Goal: Information Seeking & Learning: Learn about a topic

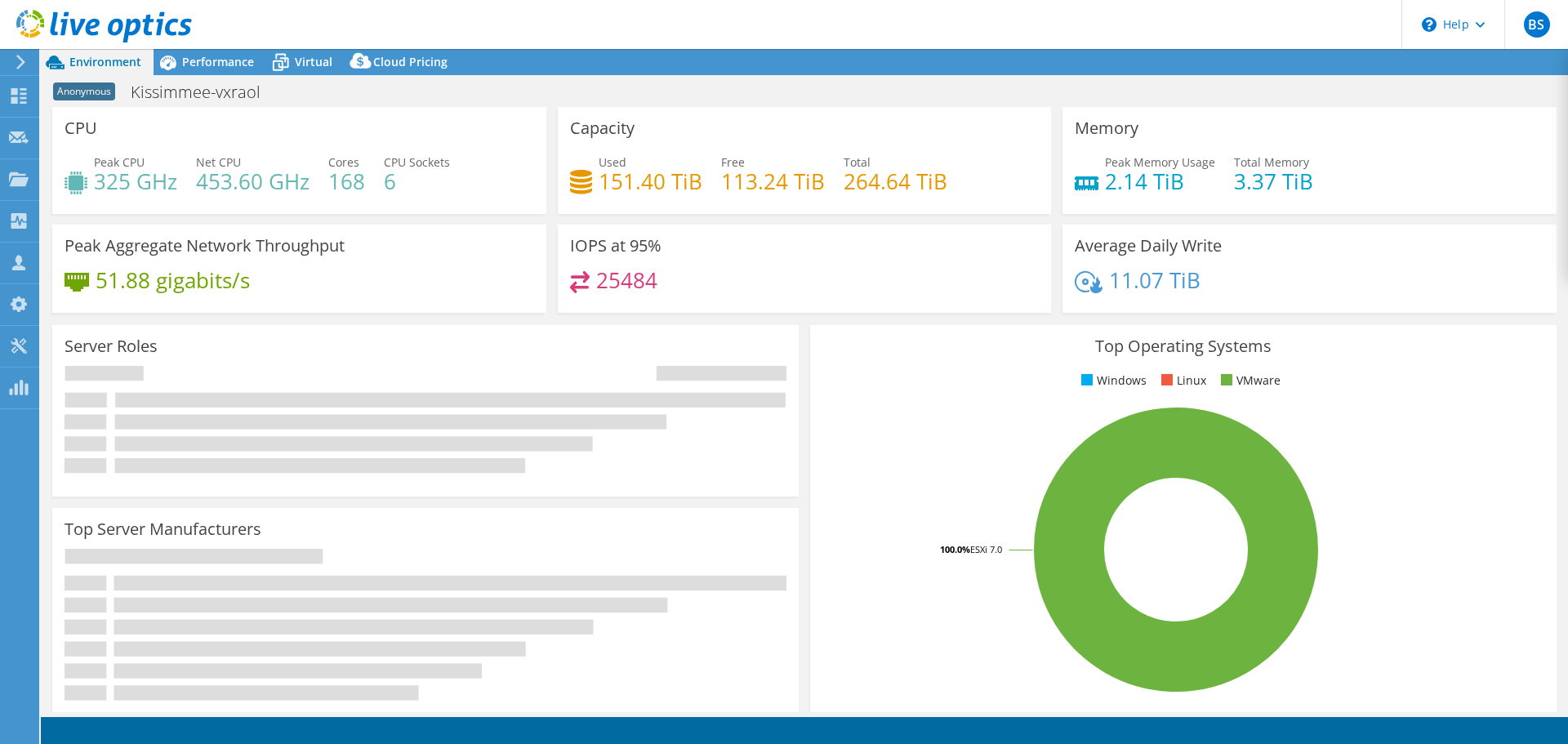
select select "USD"
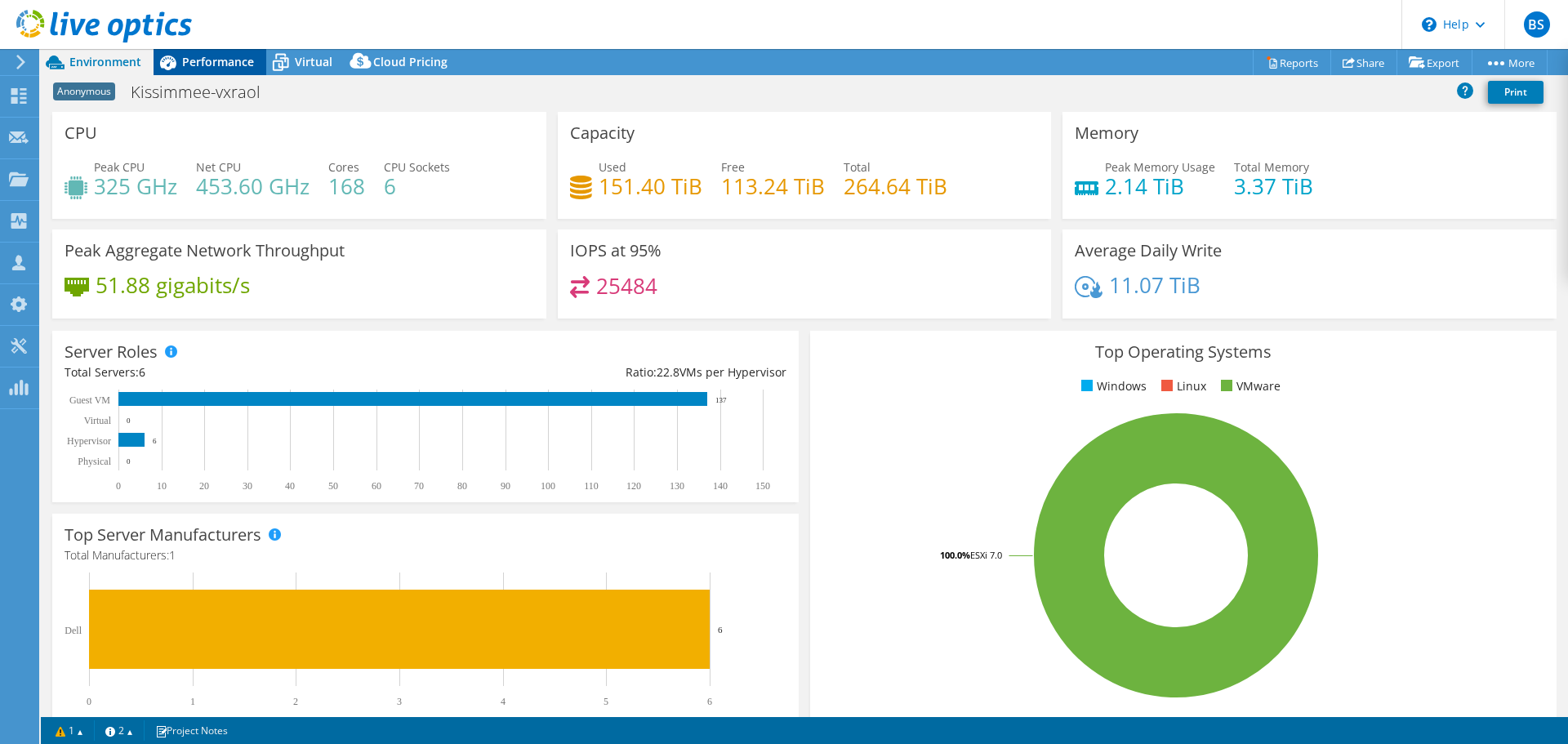
click at [220, 61] on span "Performance" at bounding box center [218, 62] width 72 height 15
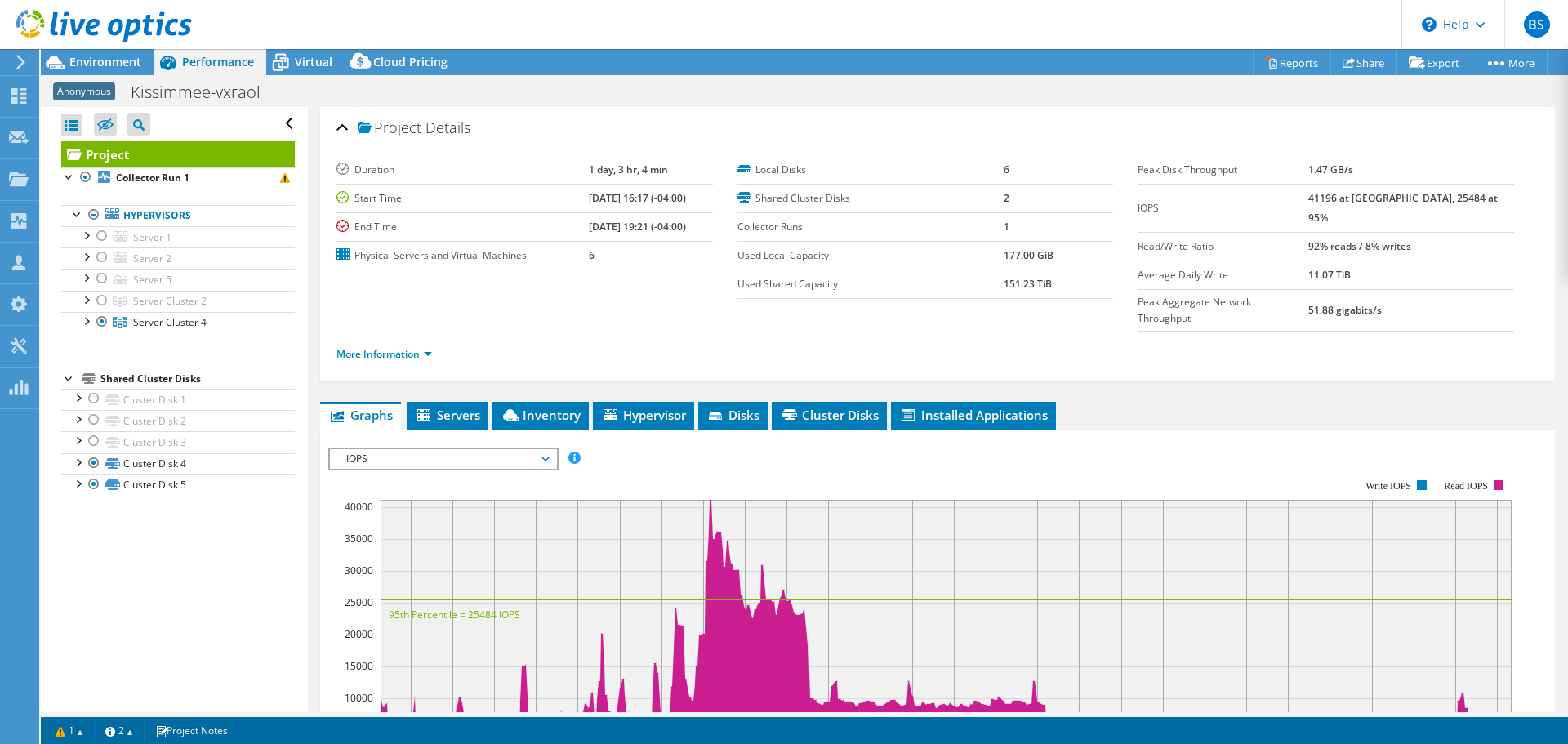
click at [395, 448] on div "IOPS IOPS Disk Throughput IO Size Latency Queue Depth CPU Percentage Memory Pag…" at bounding box center [443, 459] width 230 height 23
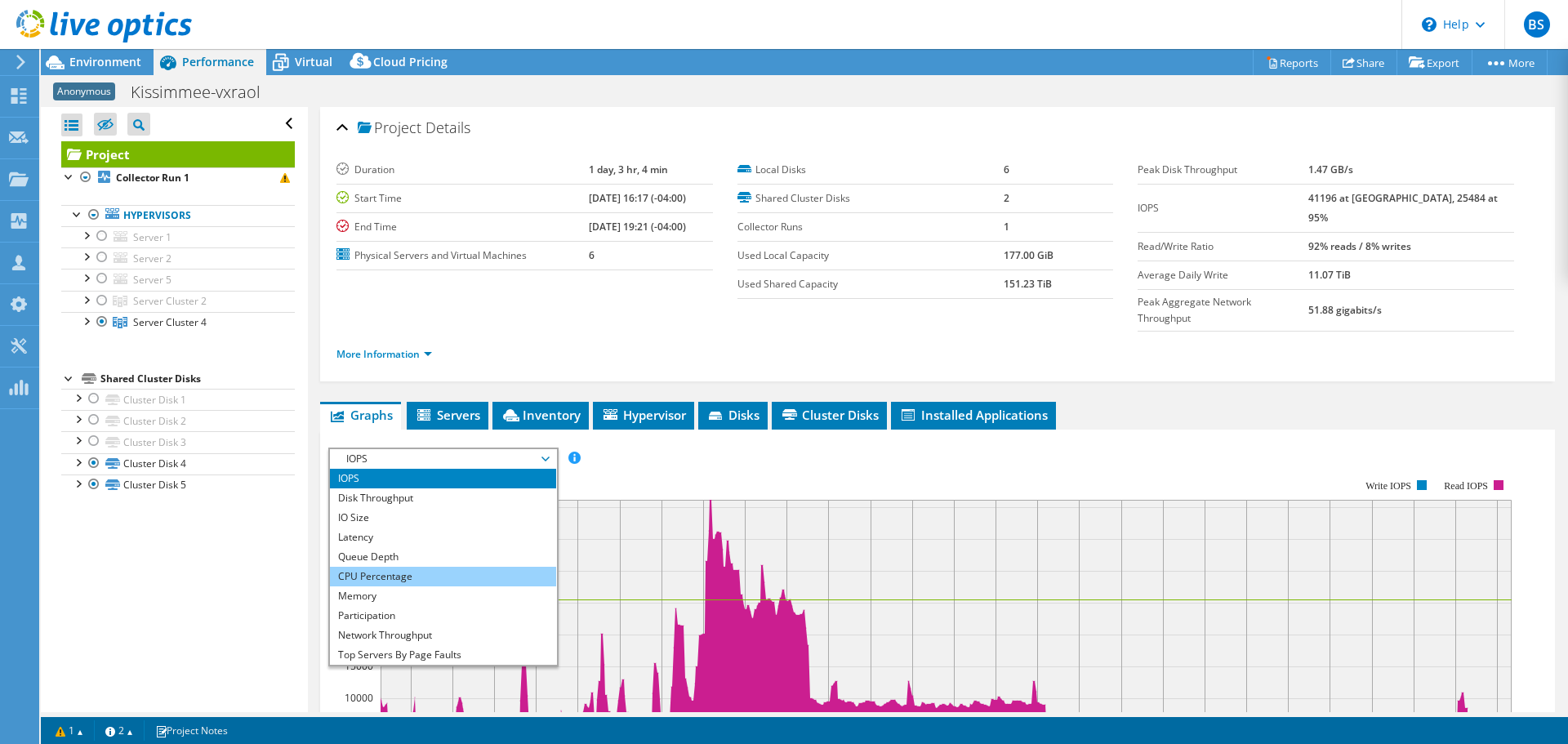
click at [370, 567] on li "CPU Percentage" at bounding box center [442, 576] width 226 height 20
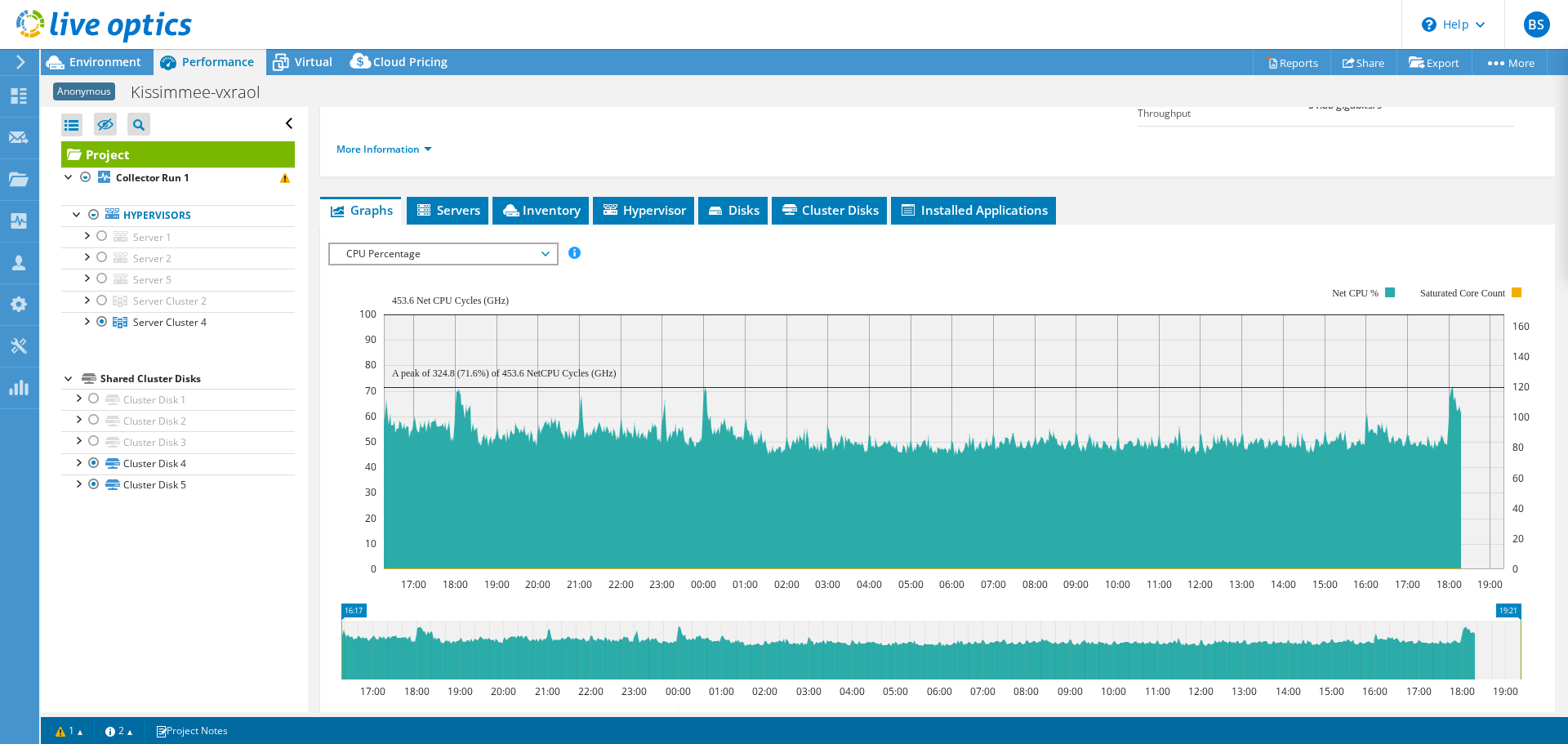
scroll to position [245, 0]
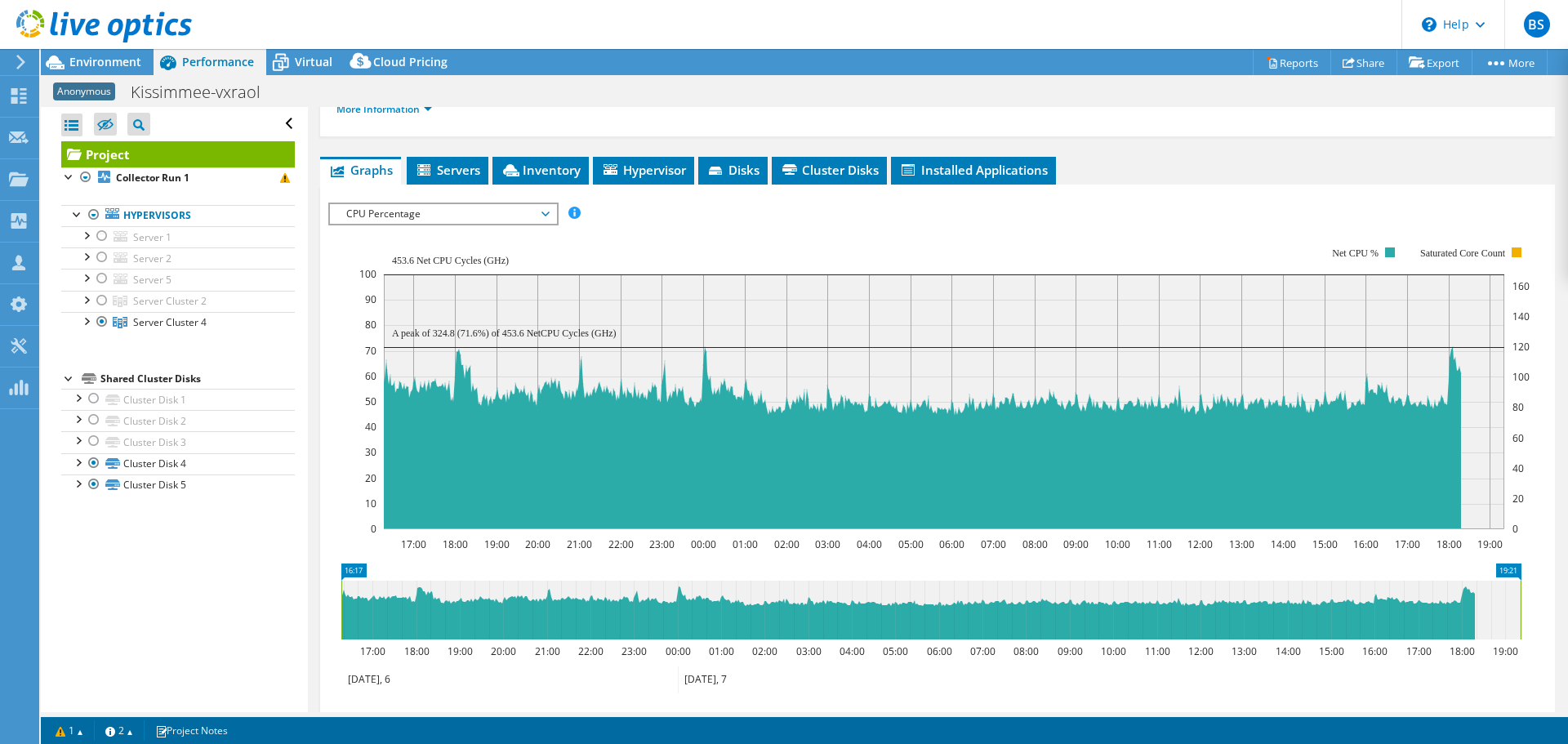
click at [421, 204] on span "CPU Percentage" at bounding box center [442, 214] width 210 height 20
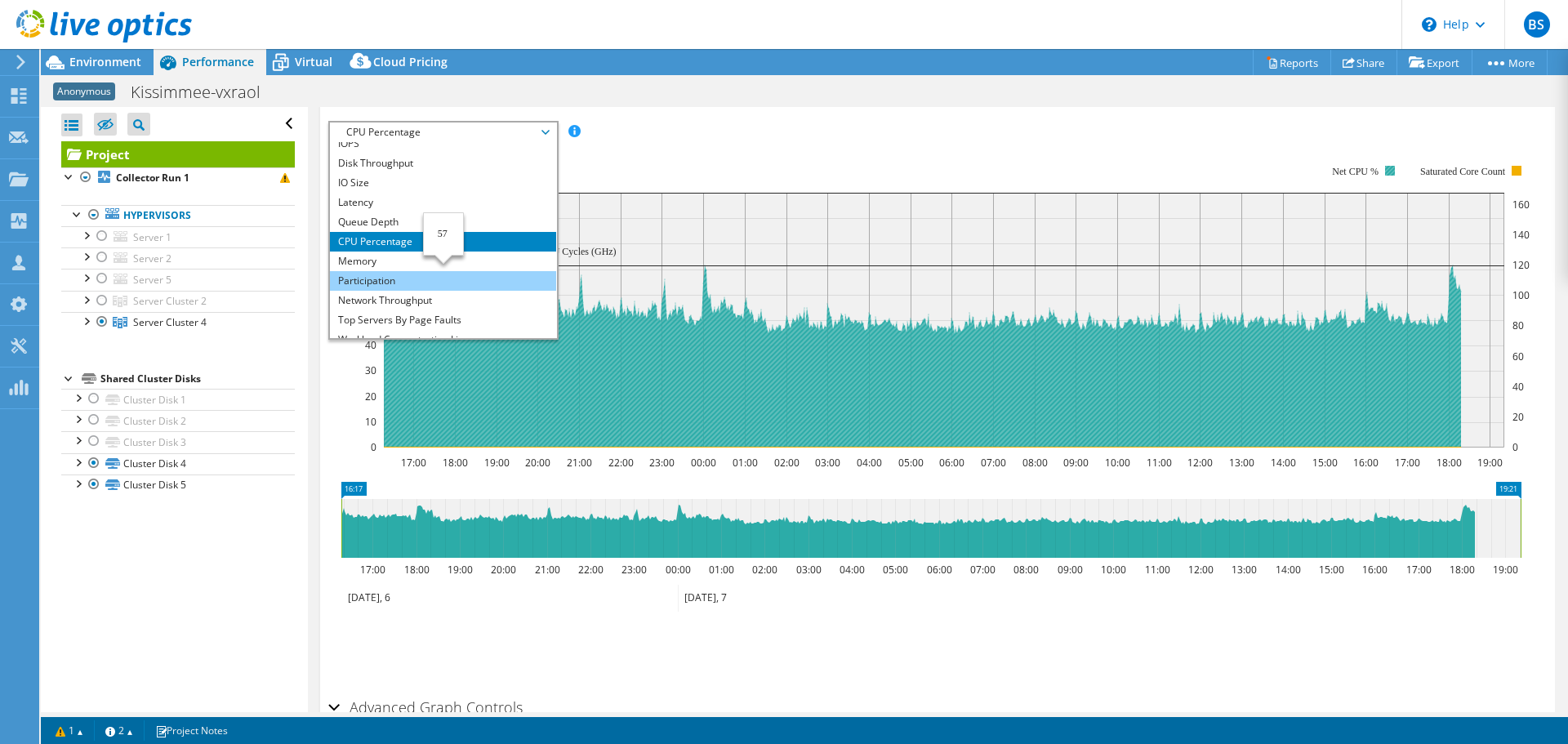
scroll to position [0, 0]
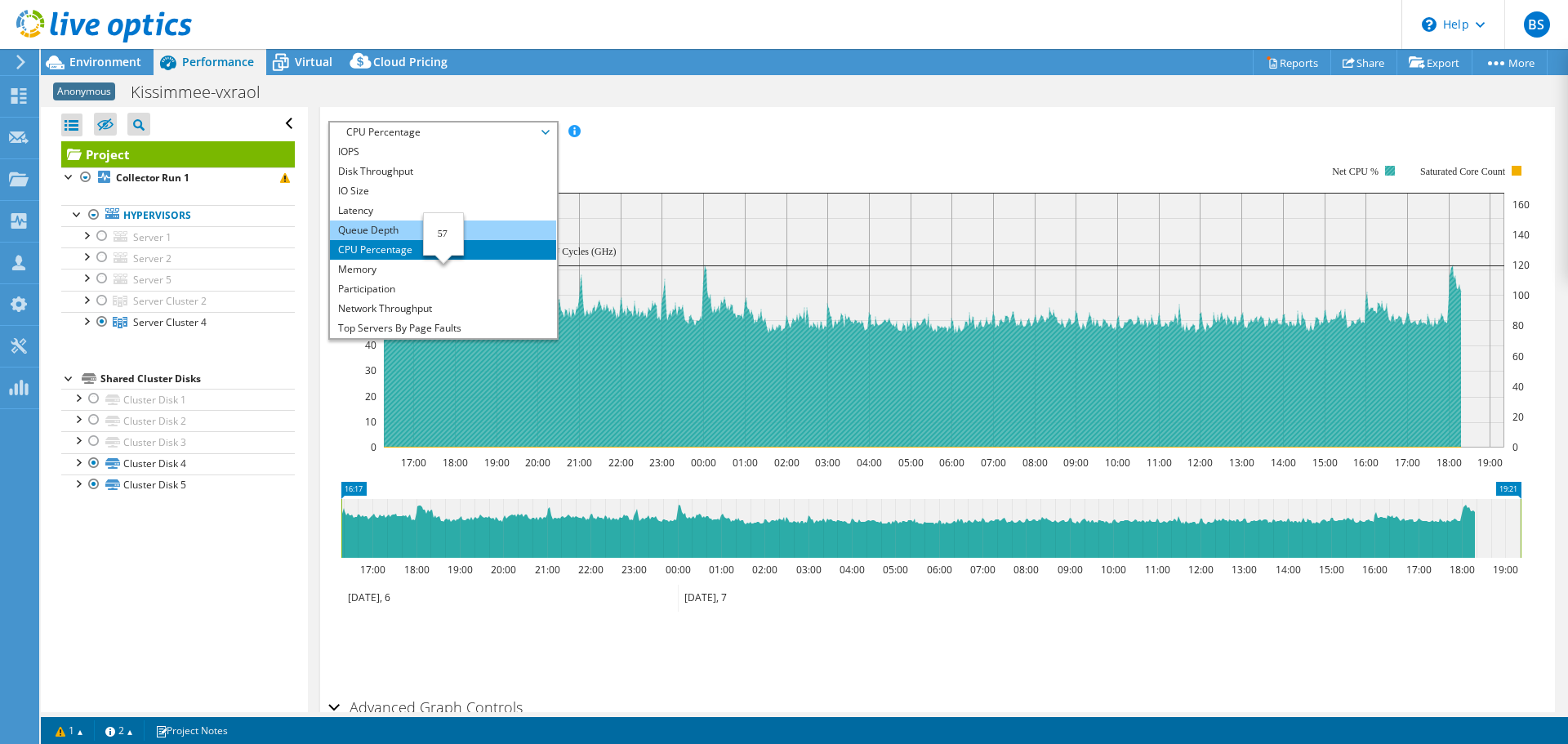
click at [388, 221] on li "Queue Depth" at bounding box center [442, 230] width 226 height 20
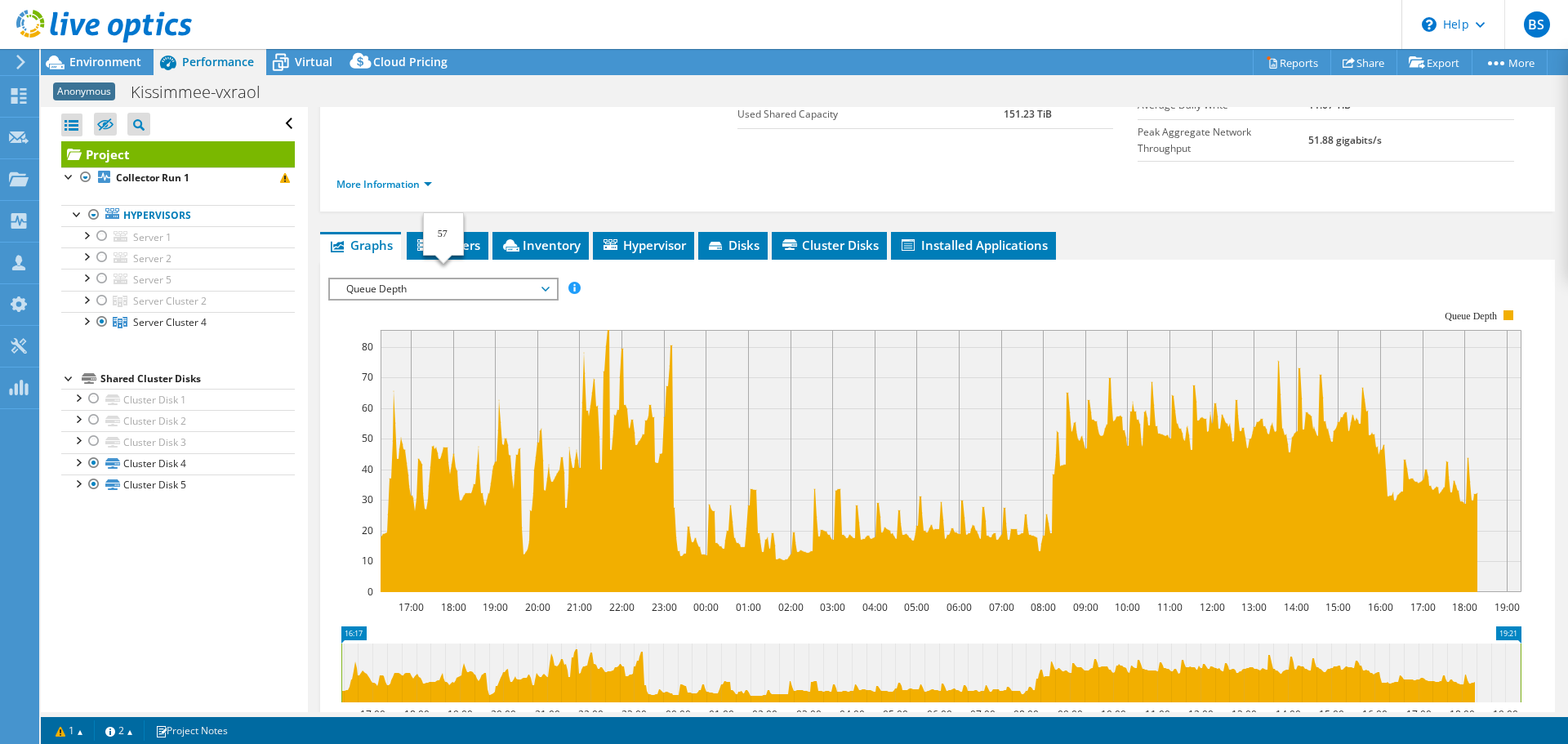
scroll to position [163, 0]
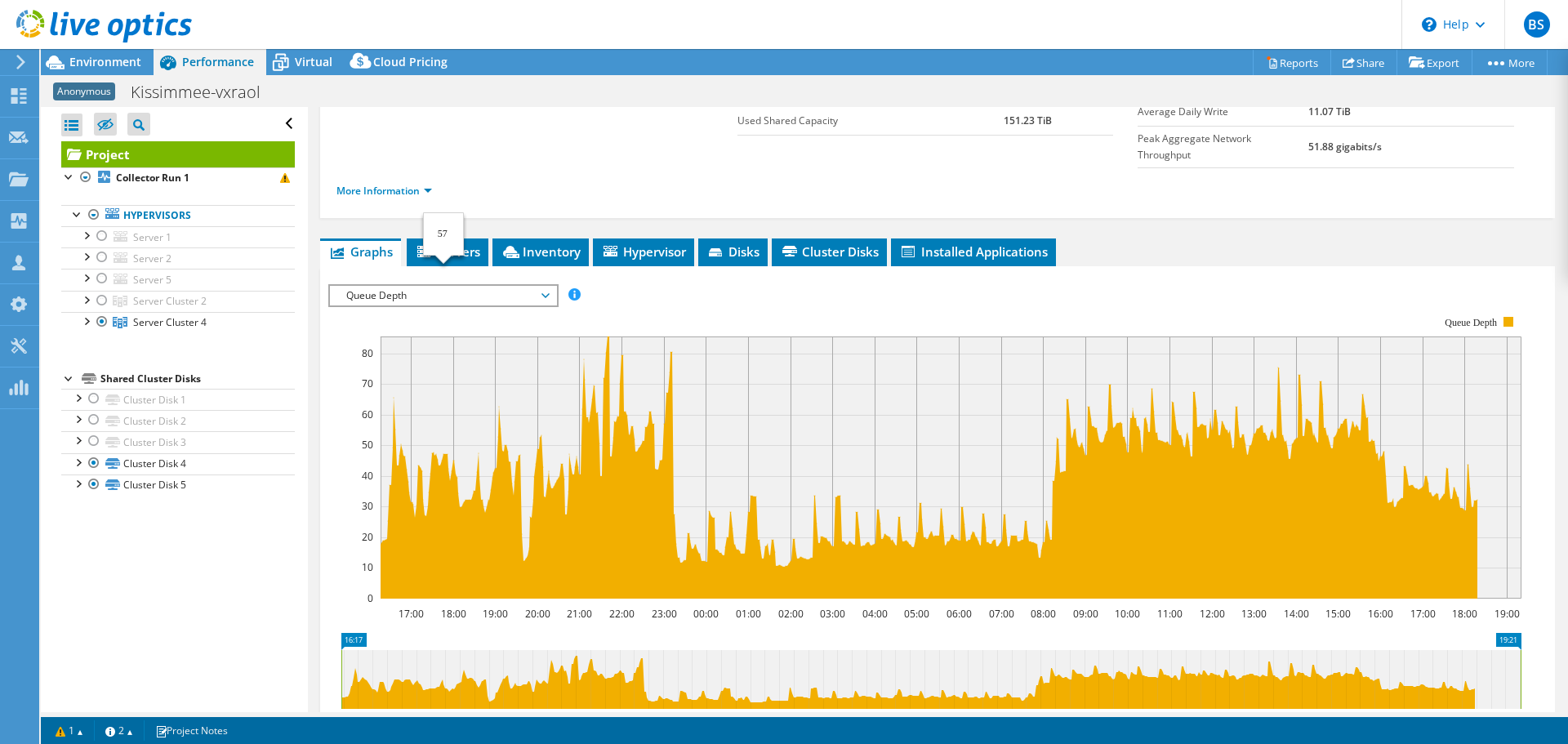
click at [387, 286] on span "Queue Depth" at bounding box center [442, 296] width 210 height 20
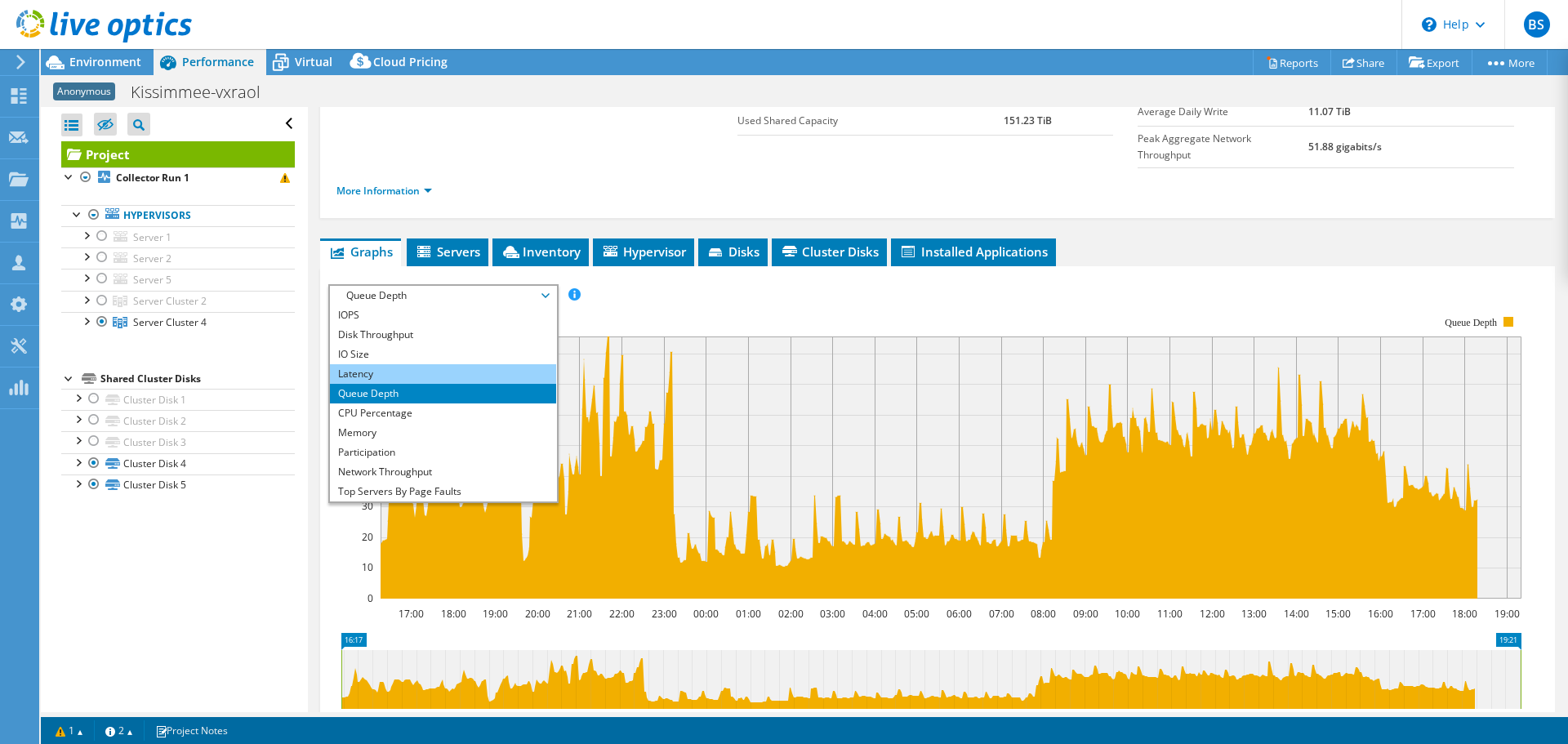
click at [370, 364] on li "Latency" at bounding box center [442, 374] width 226 height 20
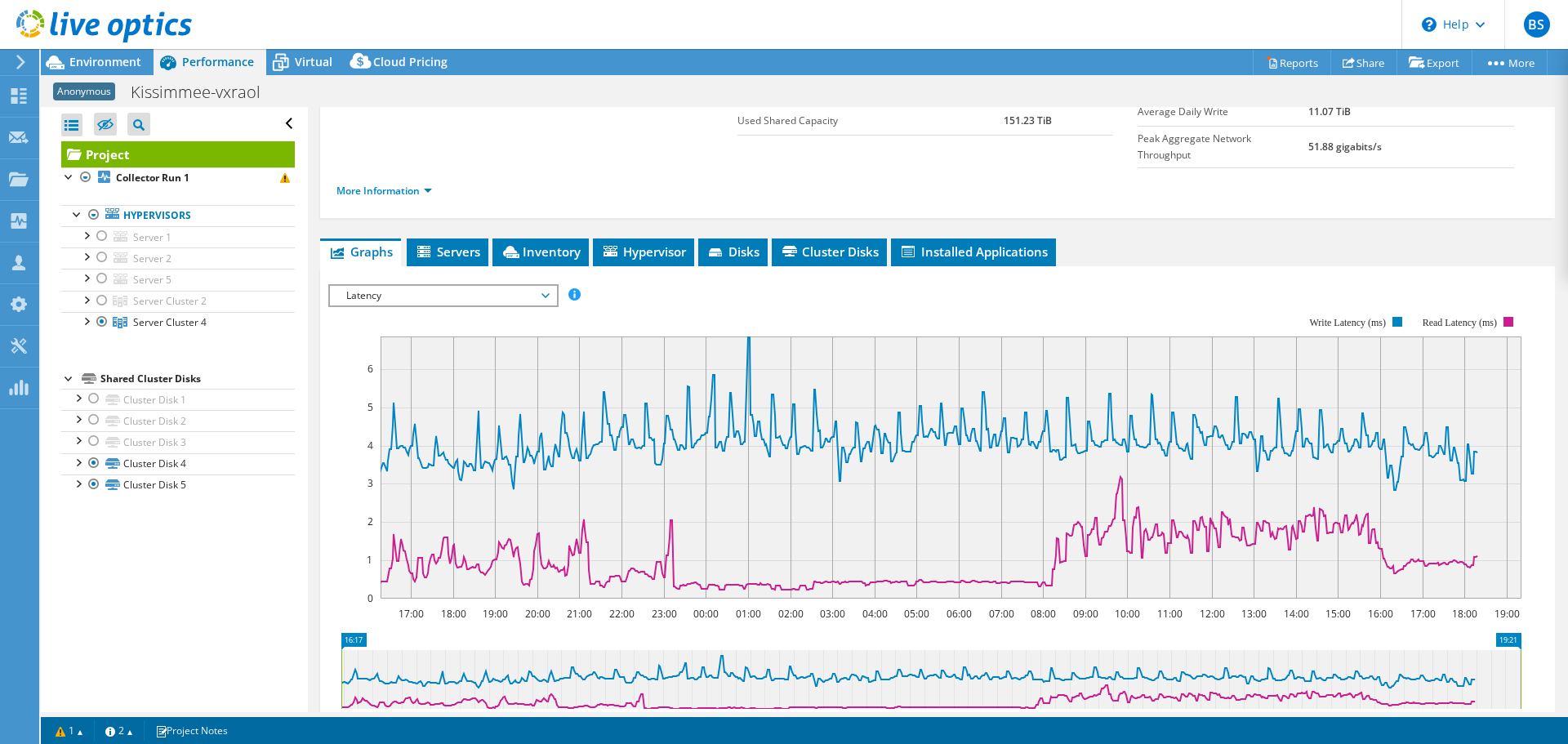
click at [401, 286] on span "Latency" at bounding box center [442, 296] width 210 height 20
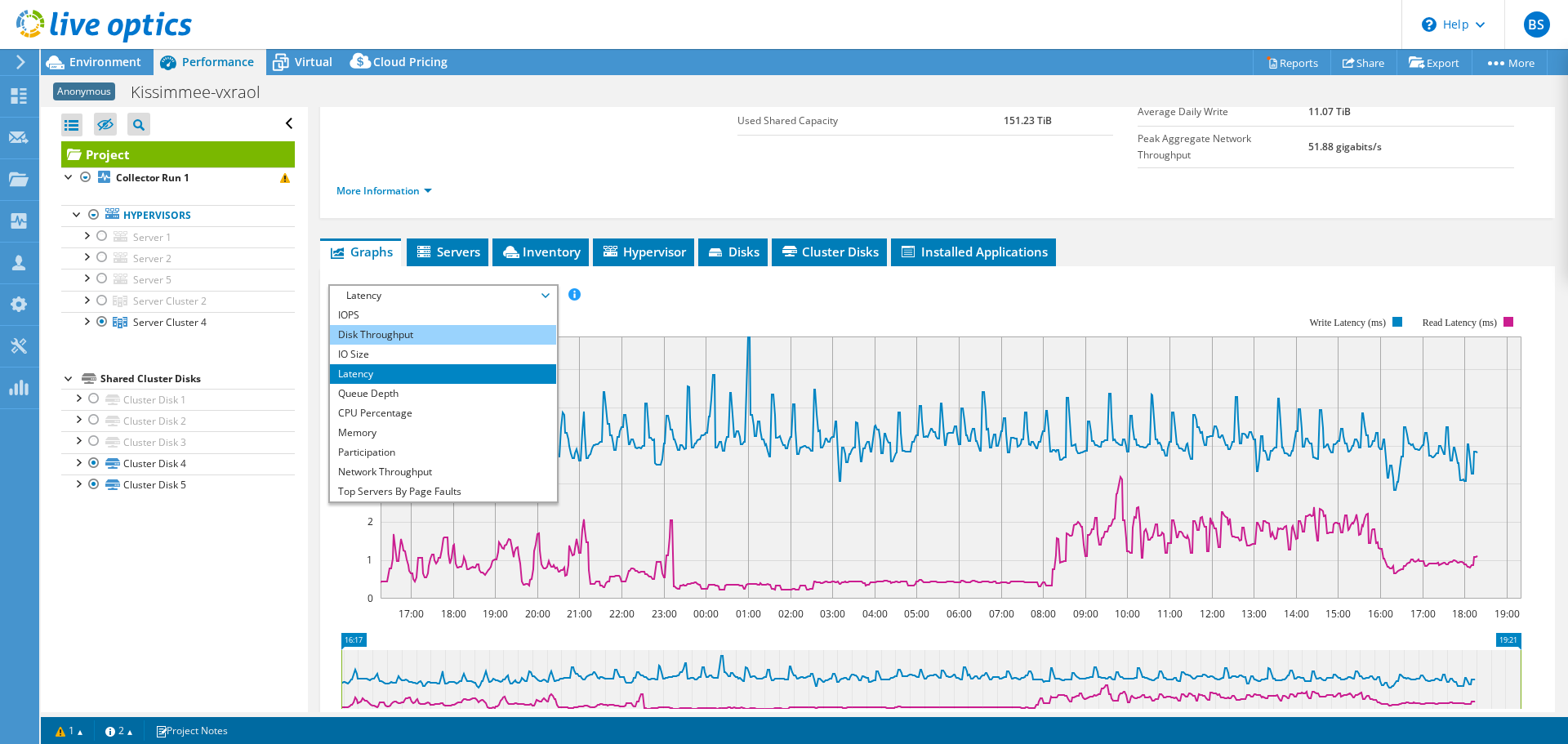
click at [378, 325] on li "Disk Throughput" at bounding box center [442, 334] width 226 height 20
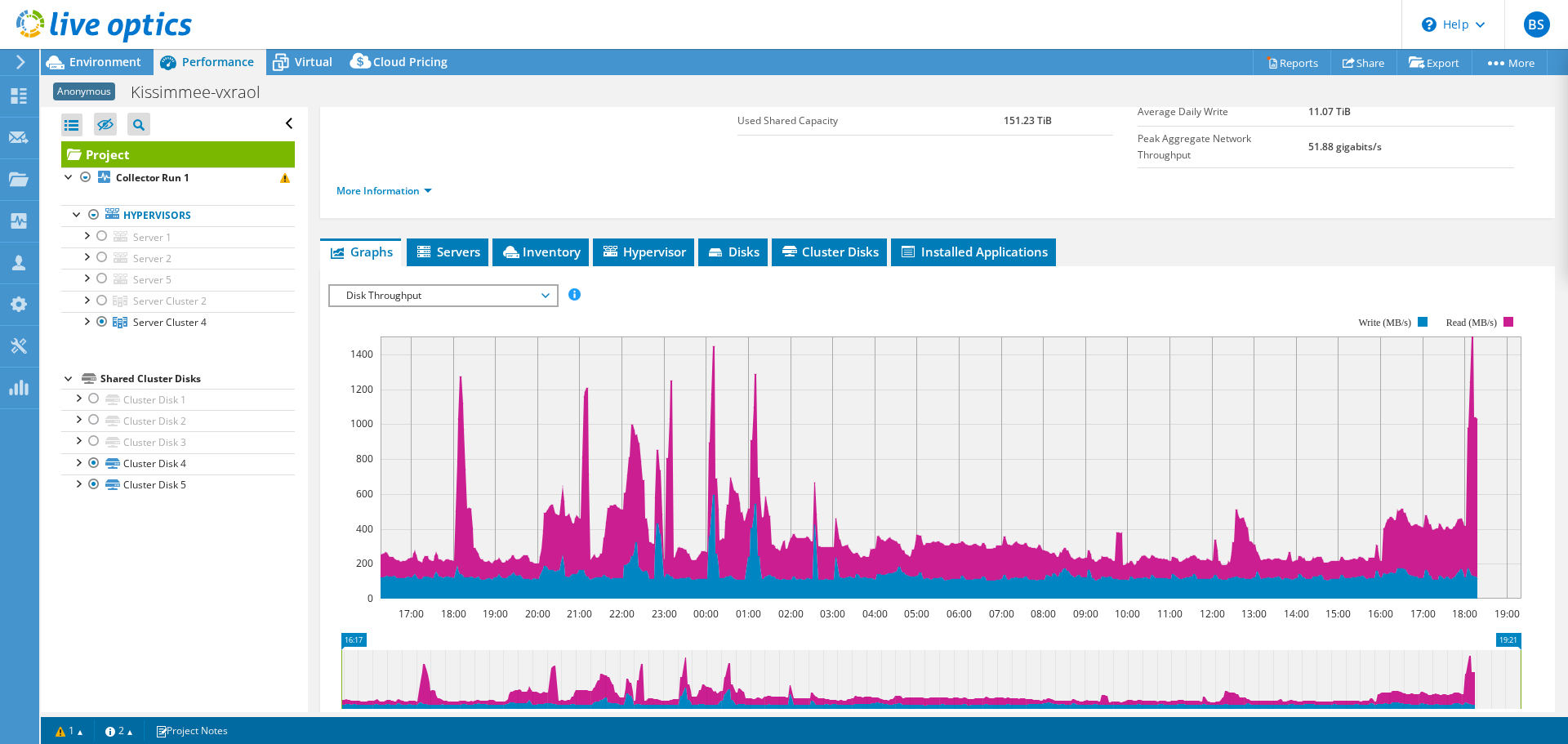
click at [387, 286] on span "Disk Throughput" at bounding box center [442, 296] width 210 height 20
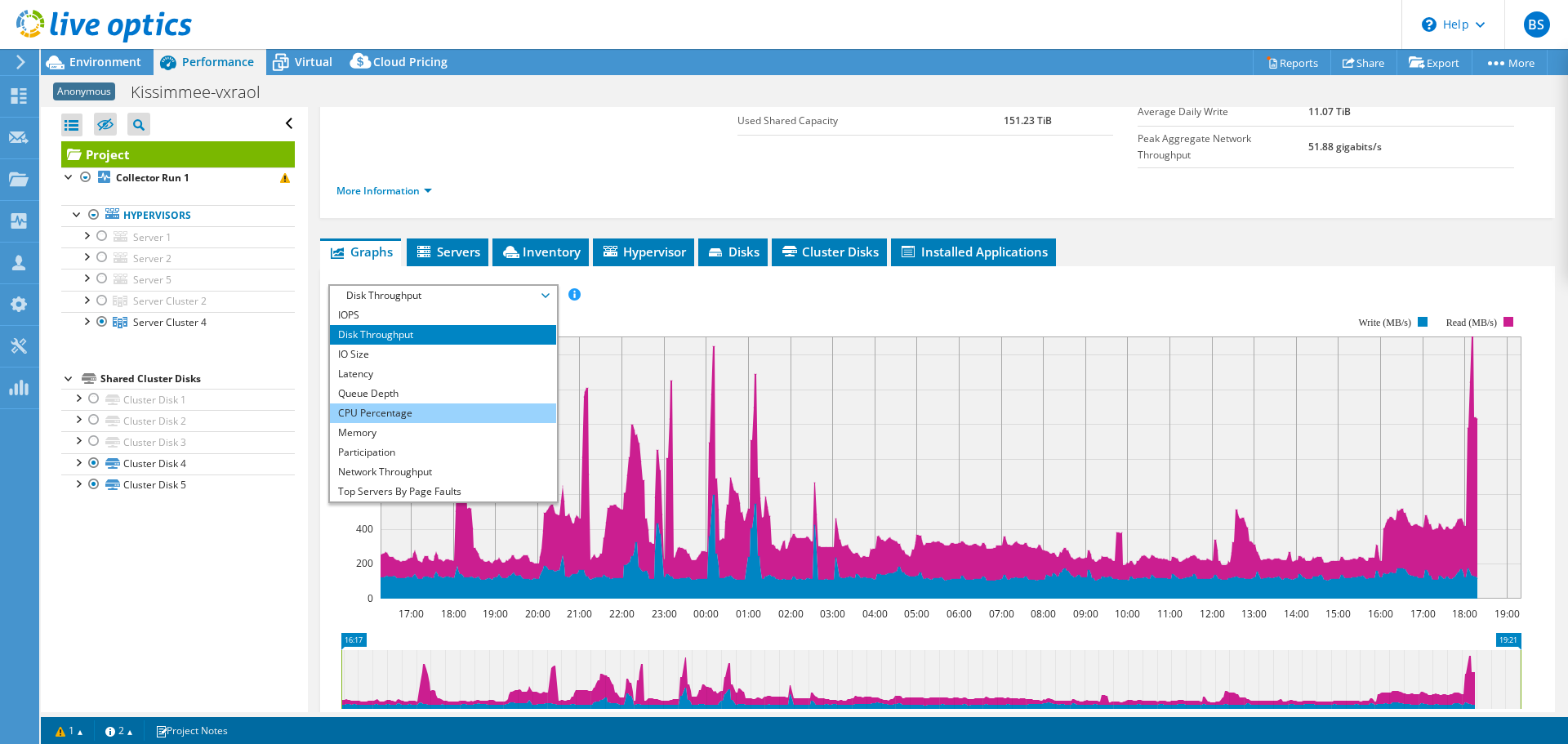
click at [370, 403] on li "CPU Percentage" at bounding box center [442, 412] width 226 height 20
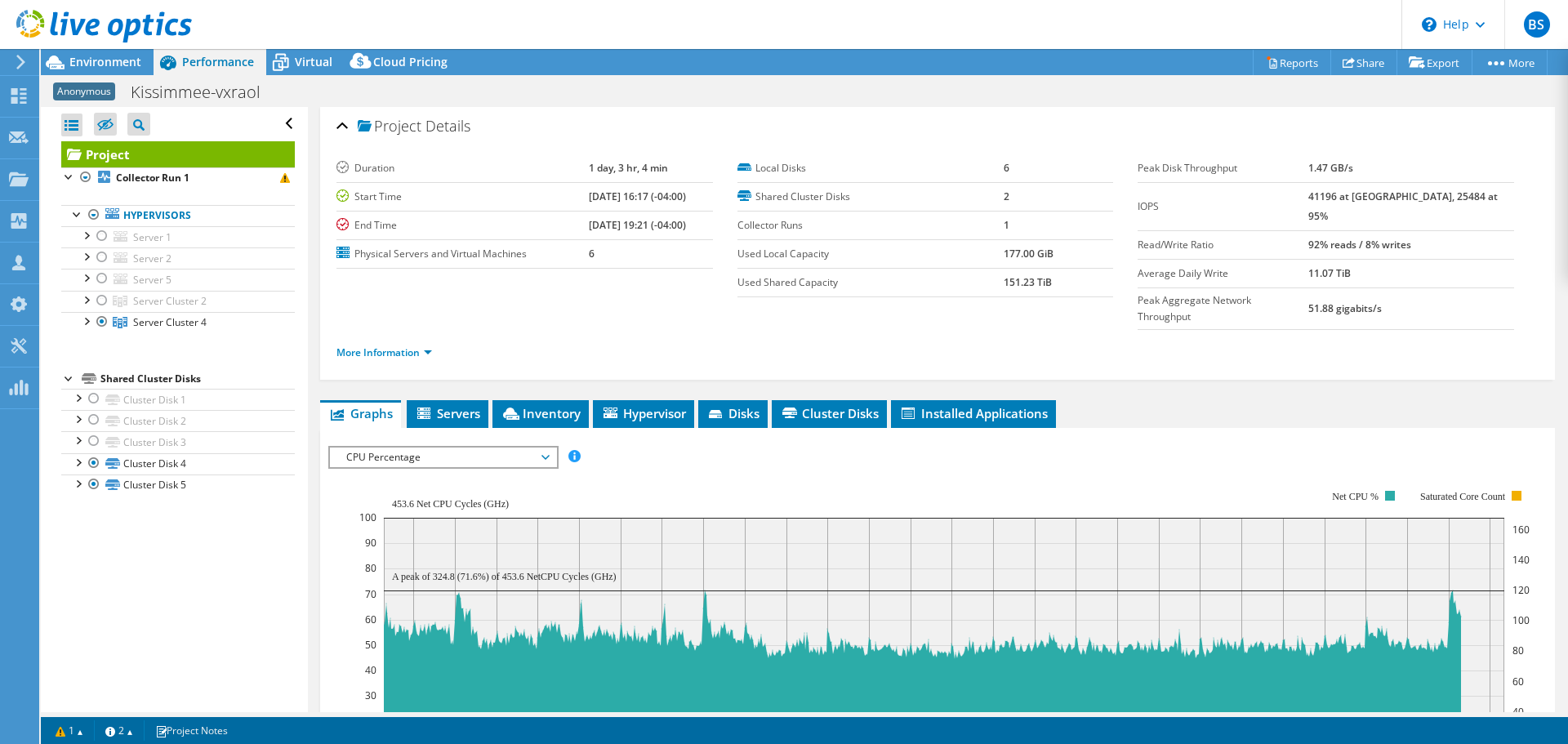
scroll to position [0, 0]
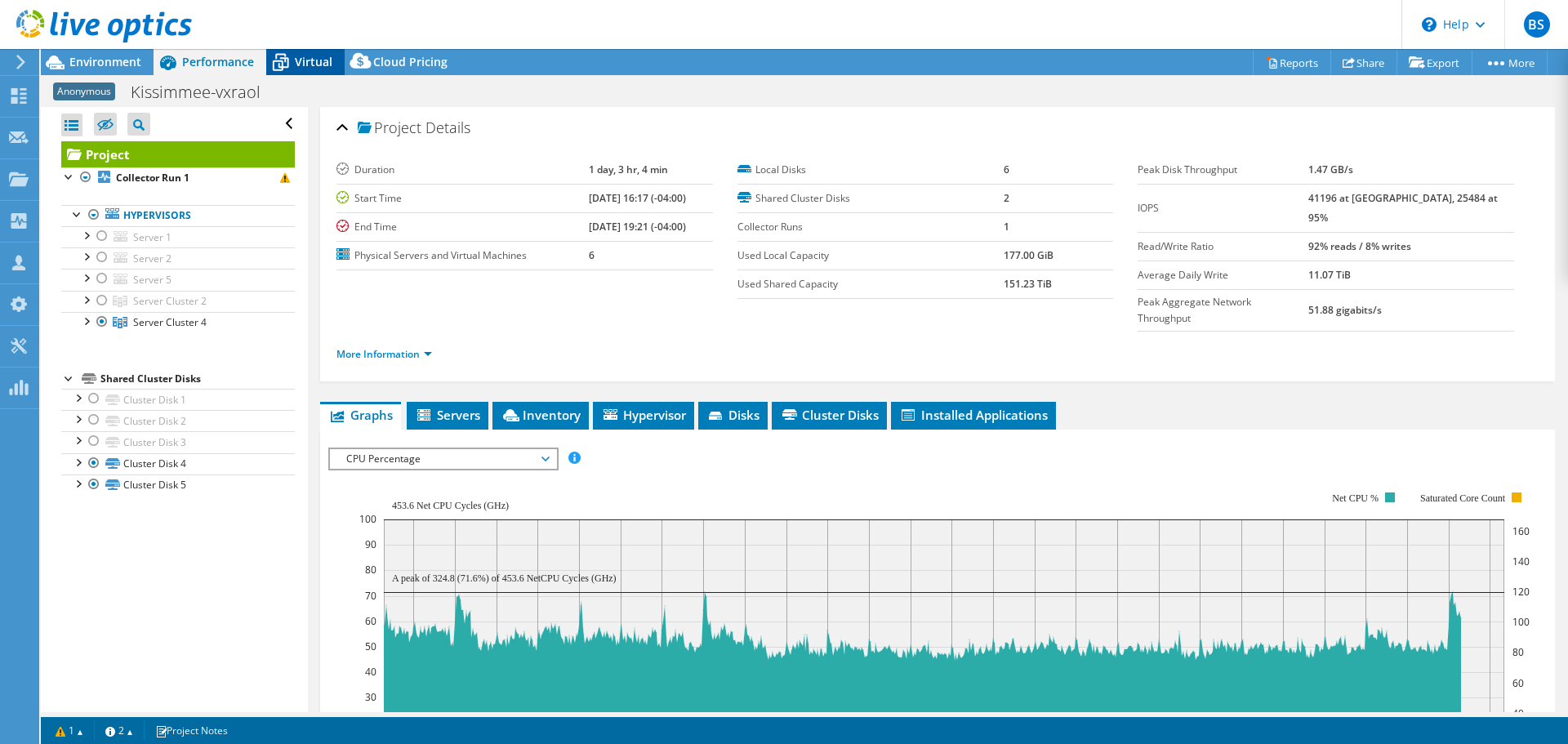
click at [308, 58] on span "Virtual" at bounding box center [314, 62] width 38 height 15
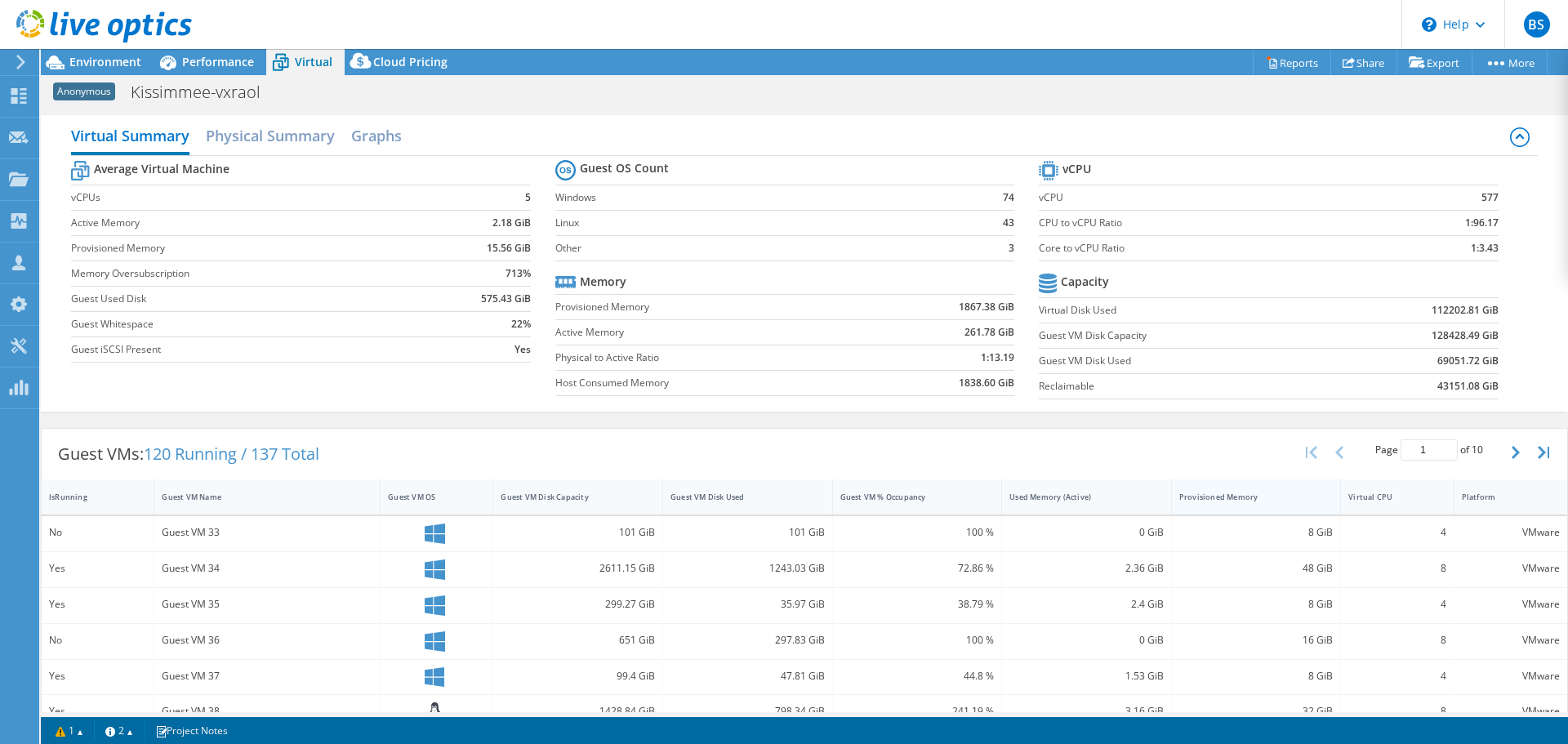
click at [1230, 491] on div "Provisioned Memory" at bounding box center [1246, 497] width 135 height 10
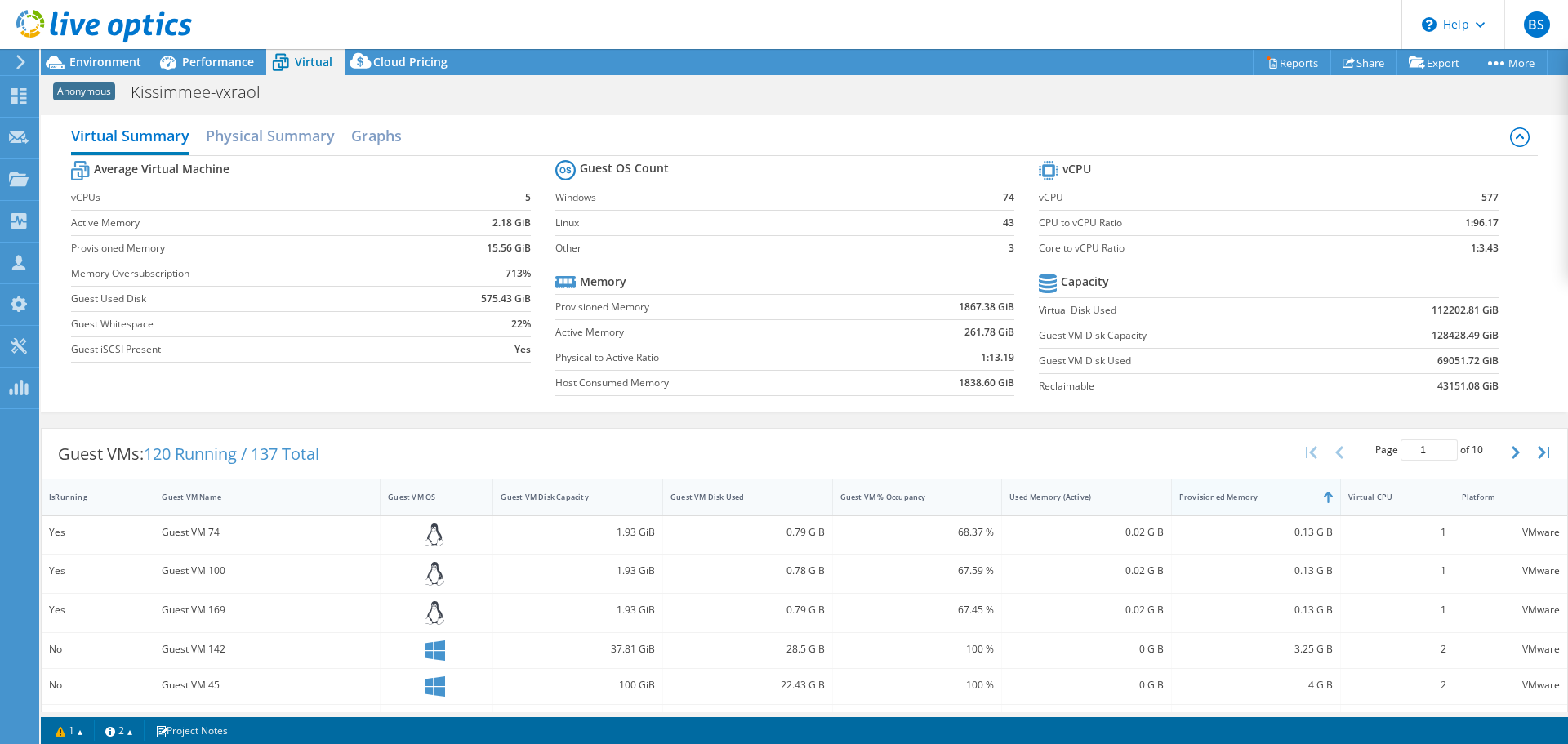
click at [1230, 491] on div "Provisioned Memory" at bounding box center [1246, 497] width 135 height 10
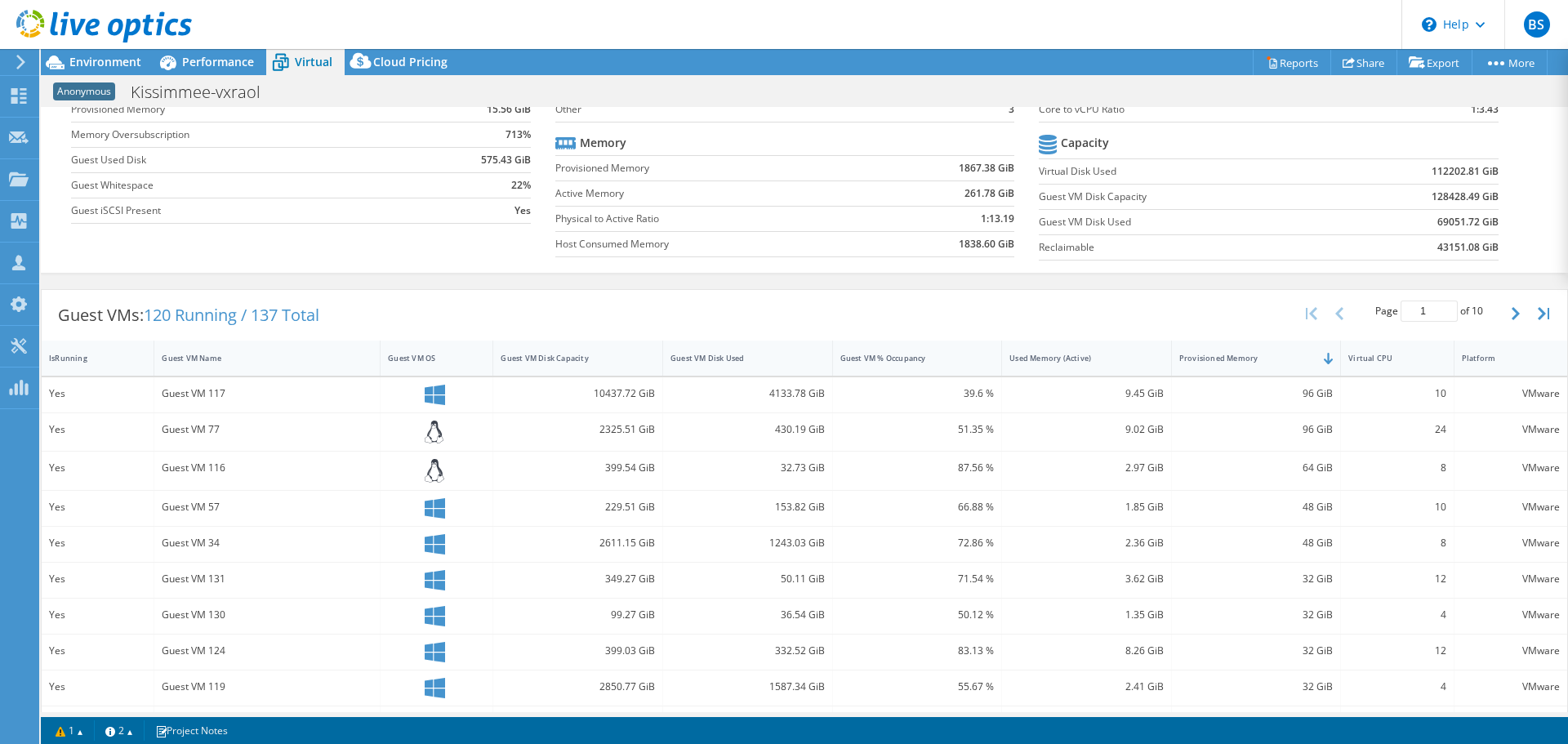
scroll to position [163, 0]
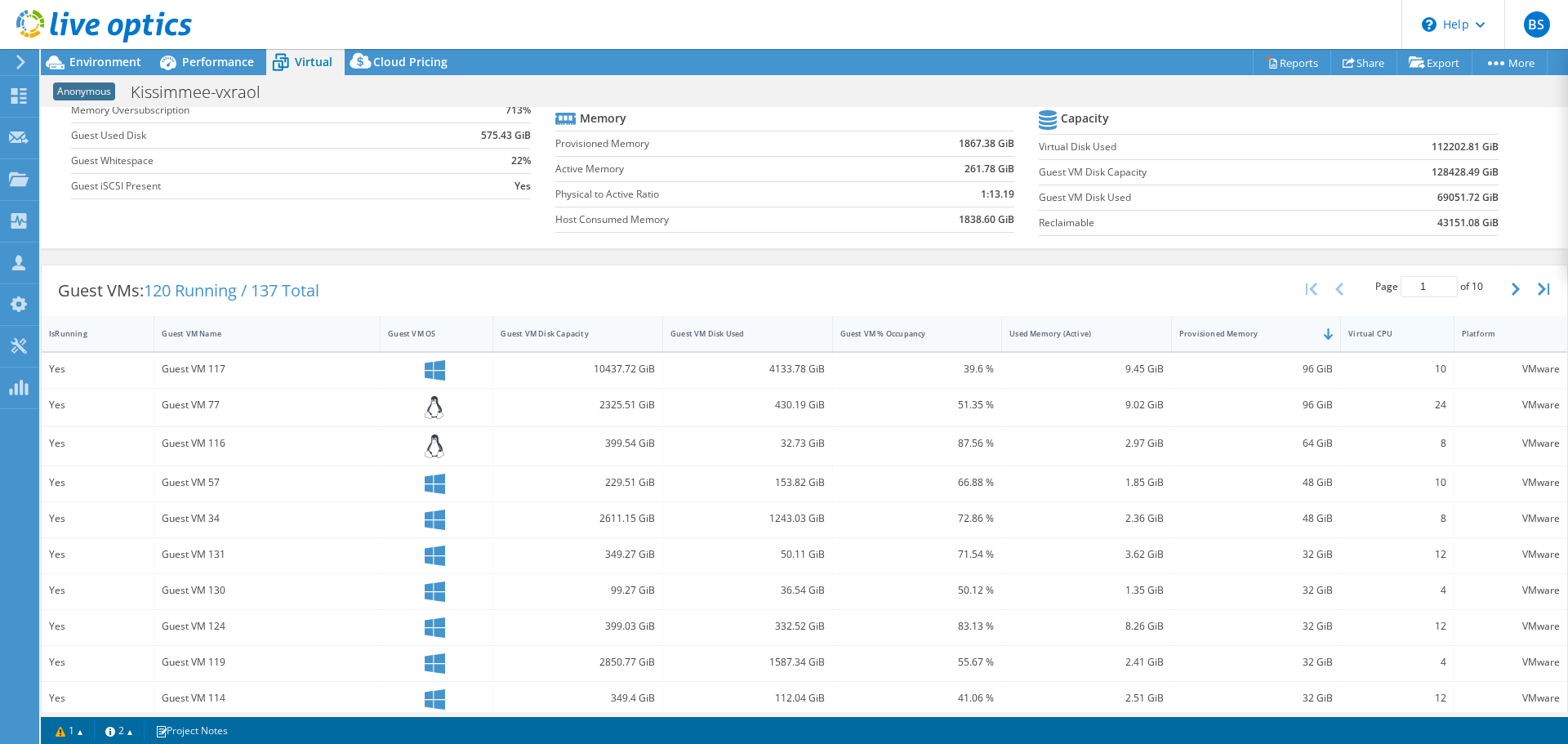
click at [1393, 332] on div "Virtual CPU" at bounding box center [1387, 333] width 77 height 10
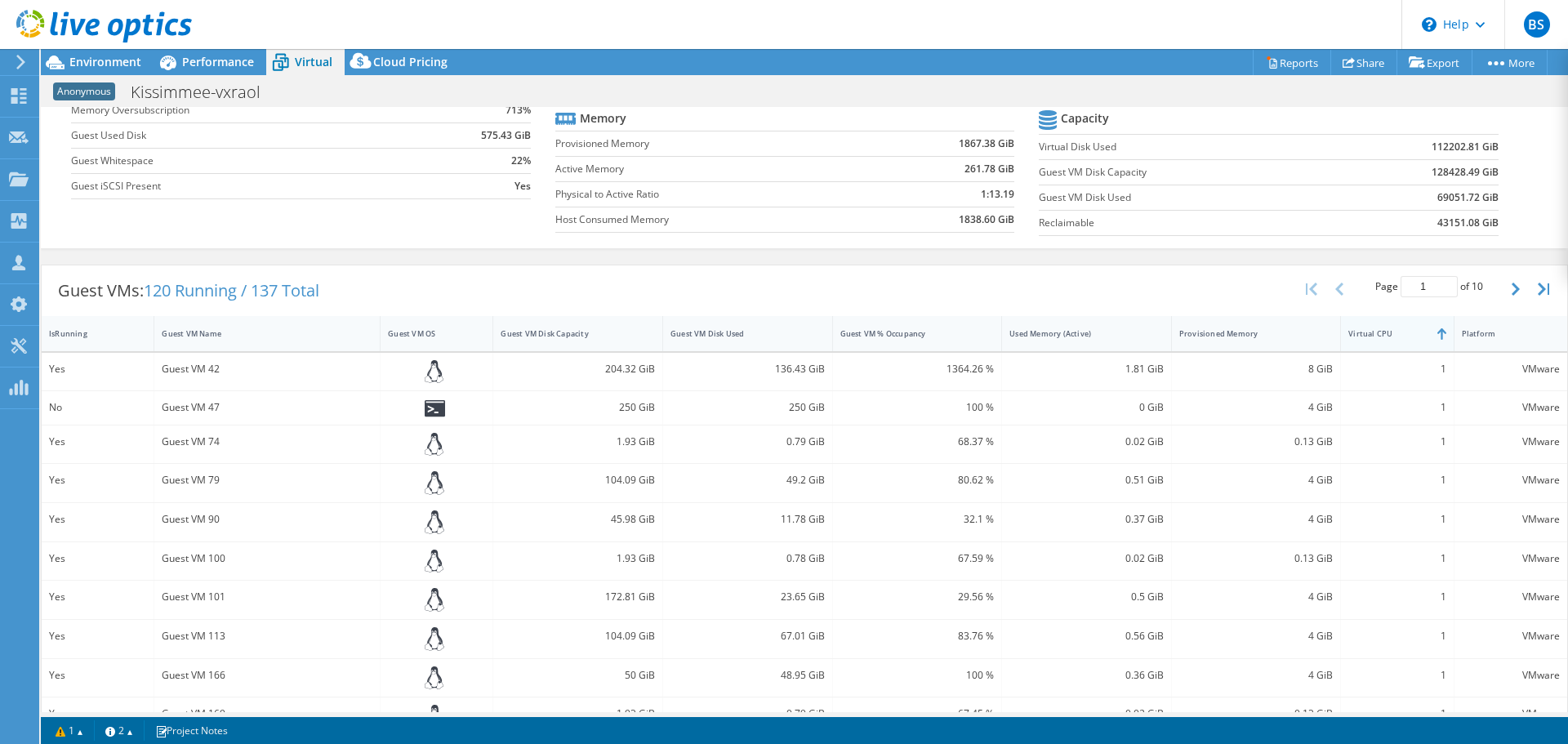
click at [1393, 332] on div "Virtual CPU" at bounding box center [1387, 333] width 77 height 10
click at [226, 48] on header "BS Partner Team Member [PERSON_NAME] [PERSON_NAME][EMAIL_ADDRESS][DOMAIN_NAME] …" at bounding box center [784, 24] width 1568 height 49
click at [226, 55] on span "Performance" at bounding box center [218, 62] width 72 height 15
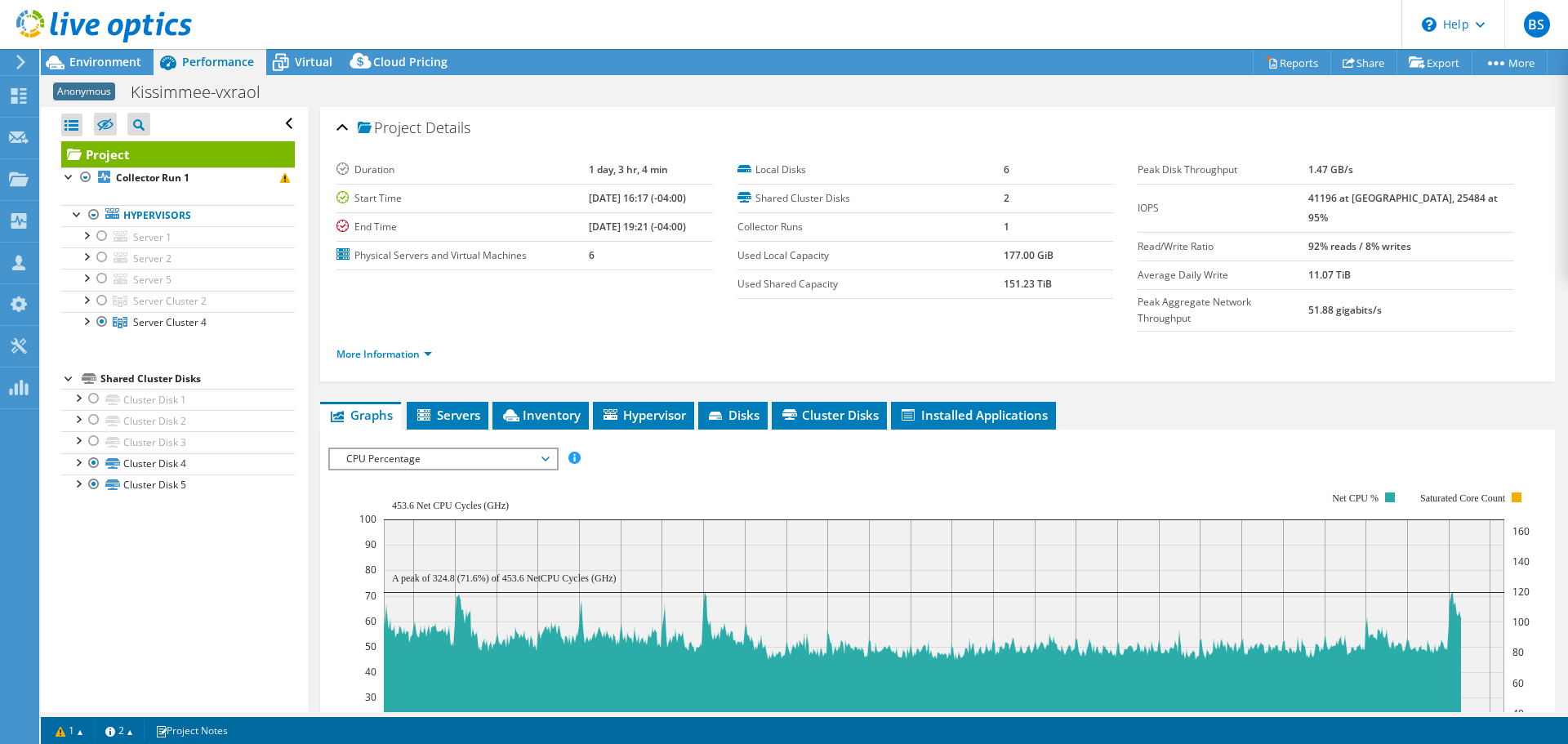
scroll to position [0, 0]
click at [431, 449] on span "CPU Percentage" at bounding box center [442, 459] width 210 height 20
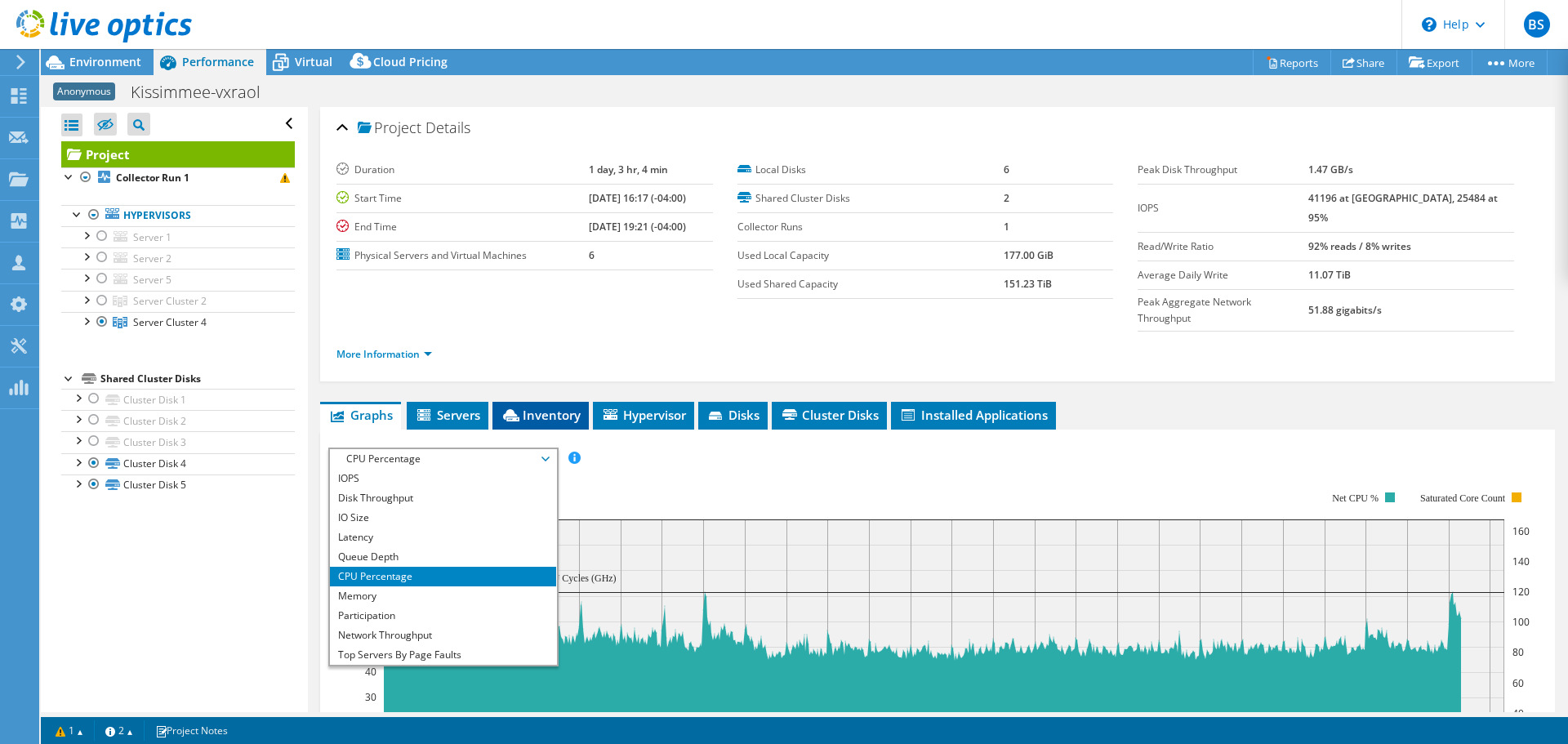
click at [564, 406] on span "Inventory" at bounding box center [540, 414] width 80 height 16
